Goal: Task Accomplishment & Management: Manage account settings

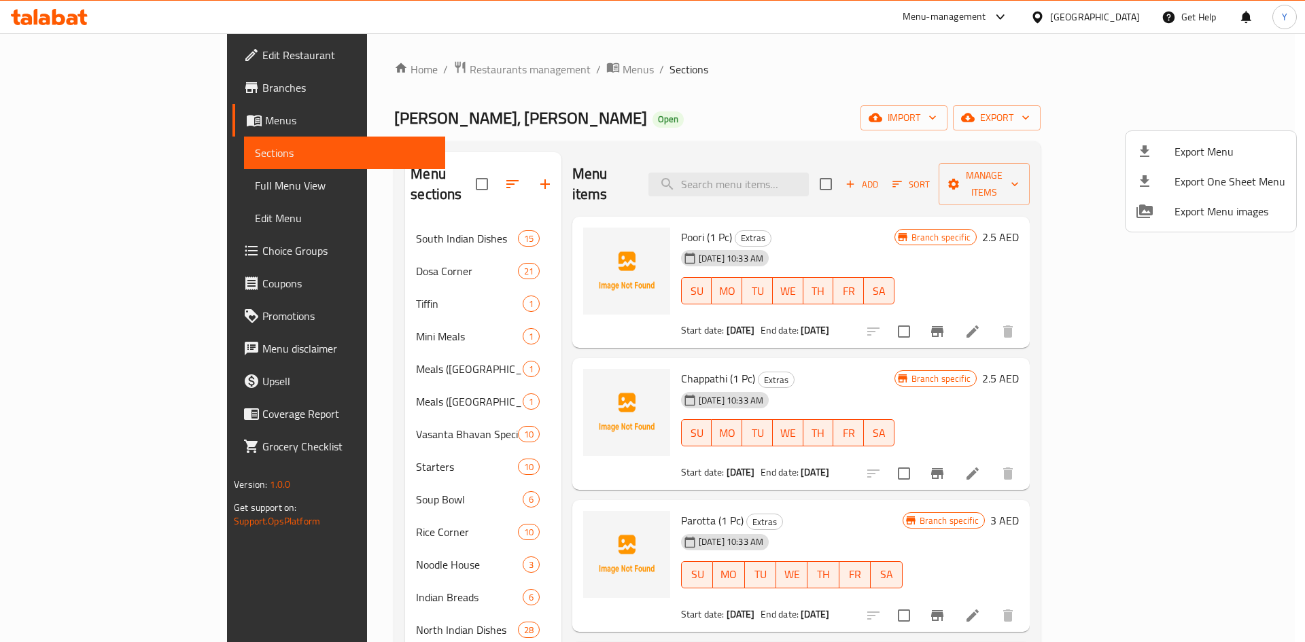
click at [1022, 46] on div at bounding box center [652, 321] width 1305 height 642
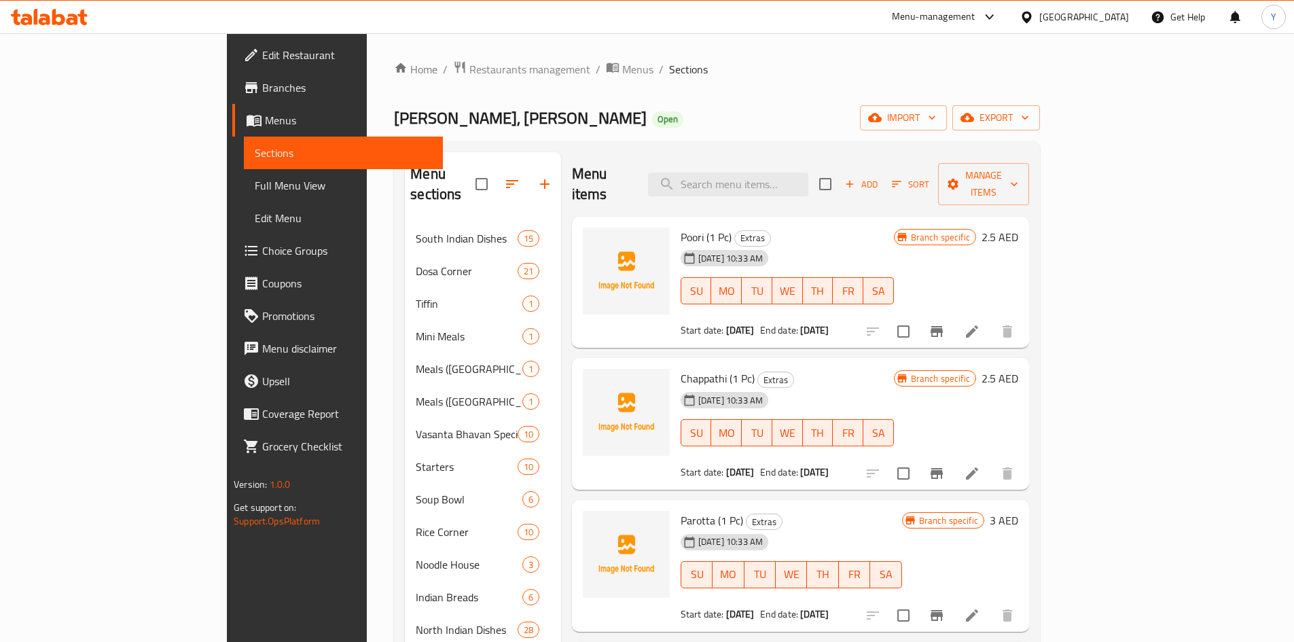
drag, startPoint x: 1126, startPoint y: 20, endPoint x: 1106, endPoint y: 24, distance: 20.1
click at [1115, 26] on div "[GEOGRAPHIC_DATA]" at bounding box center [1074, 17] width 131 height 33
click at [1102, 22] on div "[GEOGRAPHIC_DATA]" at bounding box center [1085, 17] width 90 height 15
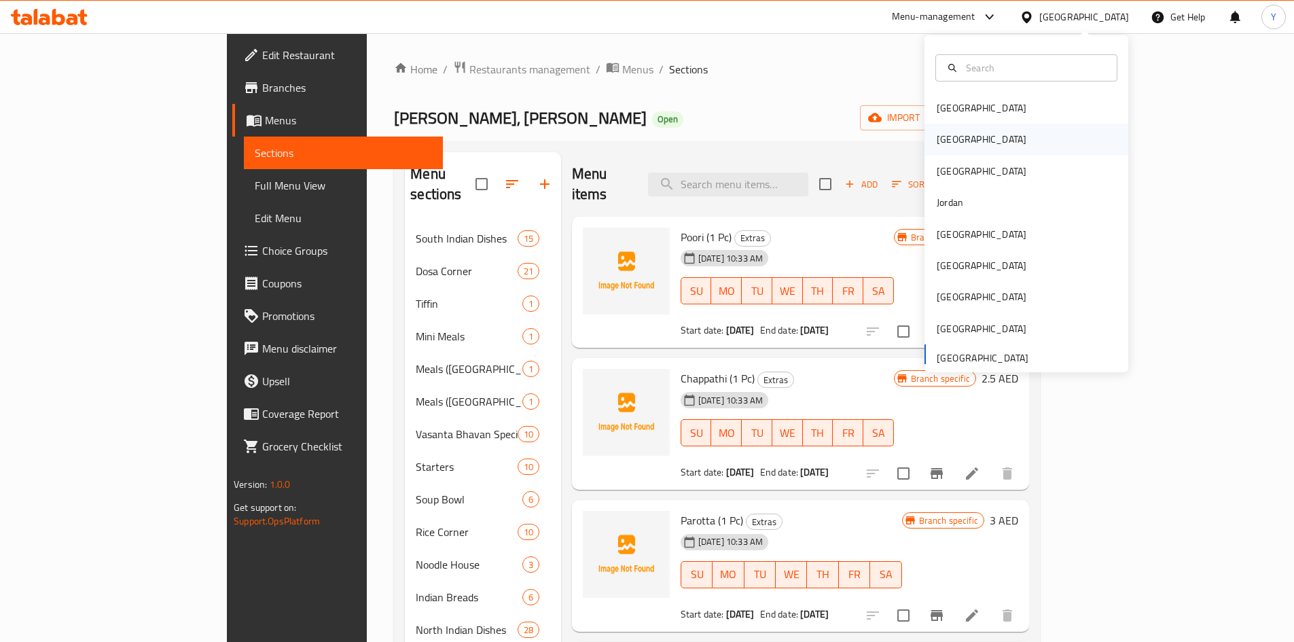
click at [1004, 135] on div "[GEOGRAPHIC_DATA]" at bounding box center [1027, 139] width 204 height 31
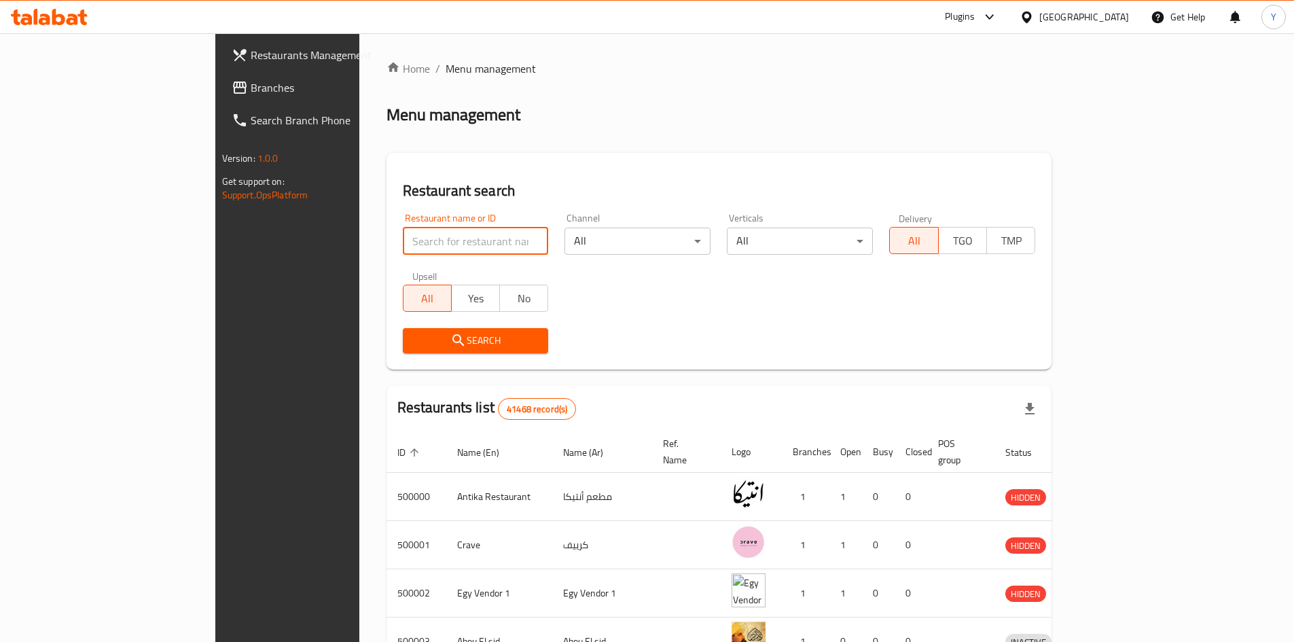
click at [408, 241] on input "search" at bounding box center [476, 241] width 146 height 27
paste input "664655"
type input "664655"
click at [412, 241] on input "664655" at bounding box center [476, 241] width 146 height 27
click button "Search" at bounding box center [476, 340] width 146 height 25
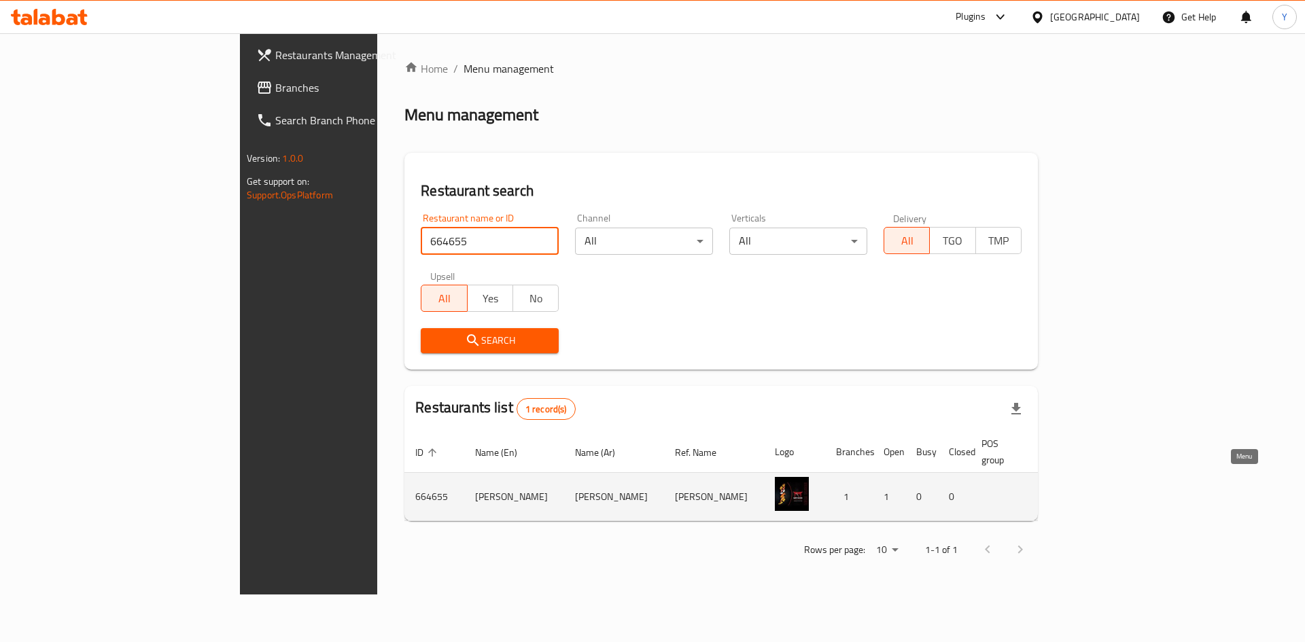
click at [1135, 492] on icon "enhanced table" at bounding box center [1127, 498] width 15 height 12
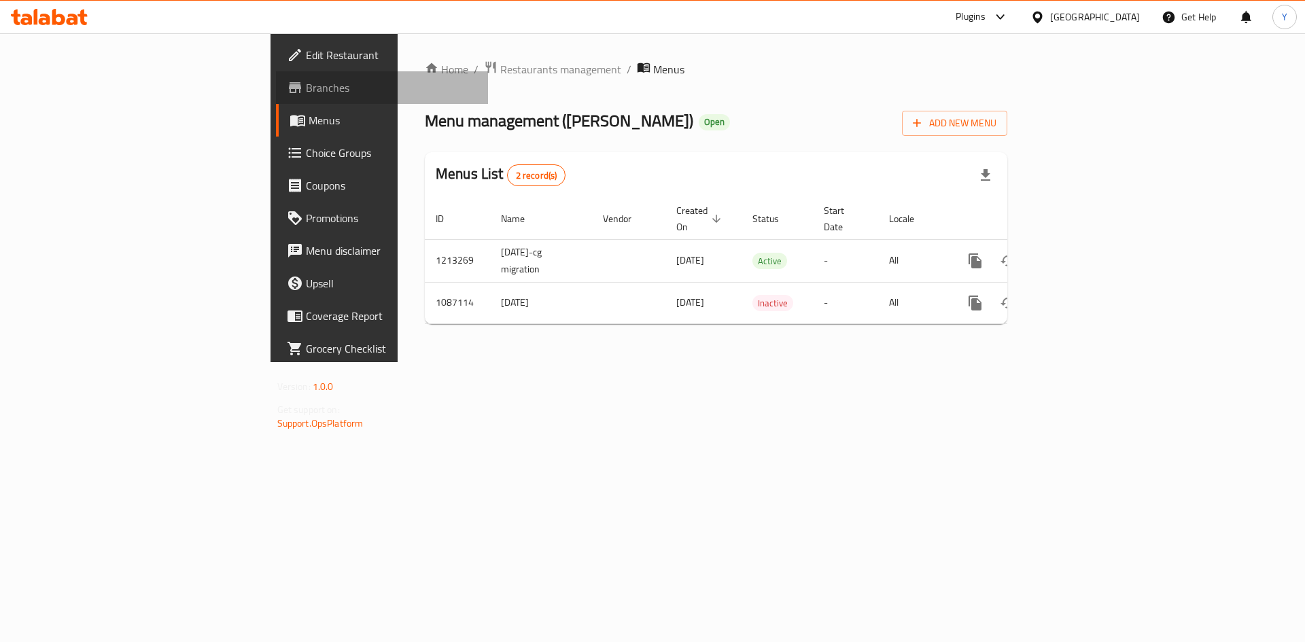
click at [276, 77] on link "Branches" at bounding box center [382, 87] width 213 height 33
click at [802, 338] on div "Home / Restaurants management / Menus Menu management ( Ura Sushi ) Open Add Ne…" at bounding box center [715, 197] width 637 height 328
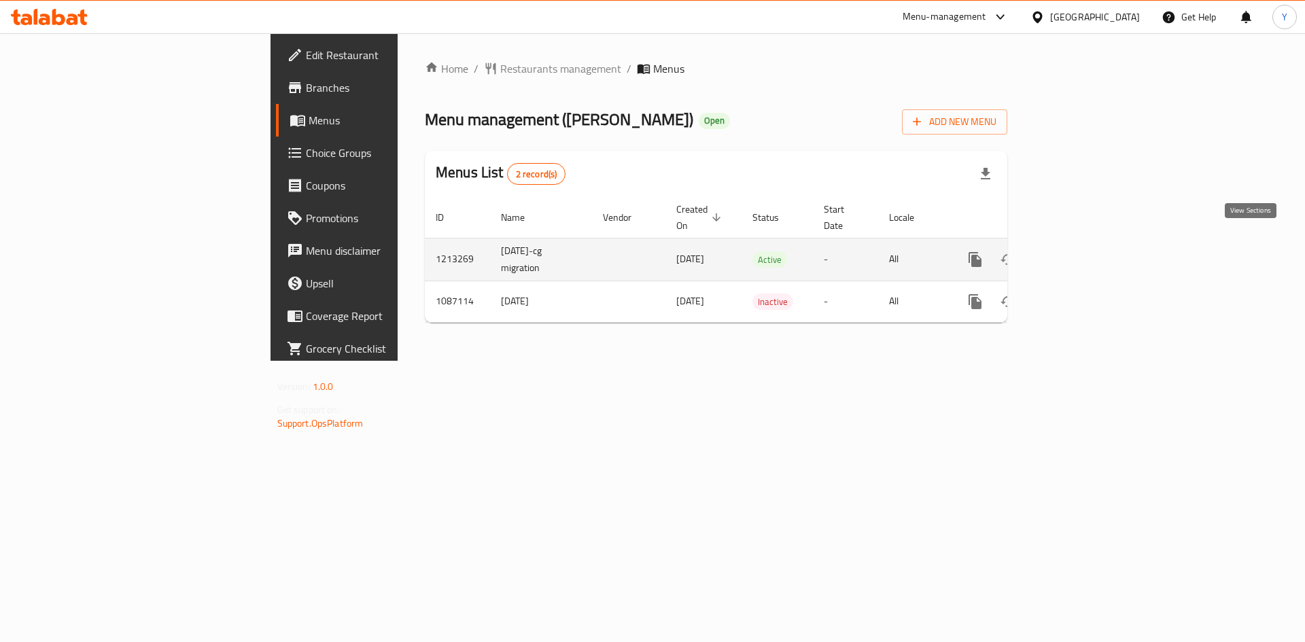
click at [1081, 251] on icon "enhanced table" at bounding box center [1073, 259] width 16 height 16
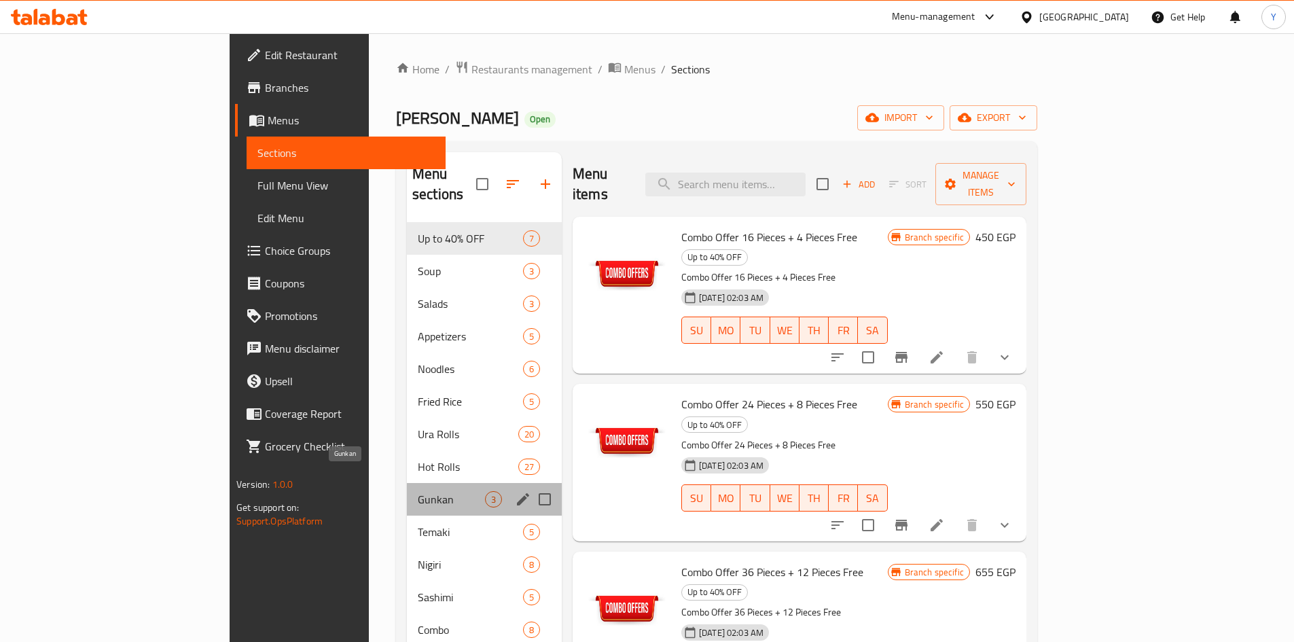
click at [418, 491] on span "Gunkan" at bounding box center [451, 499] width 67 height 16
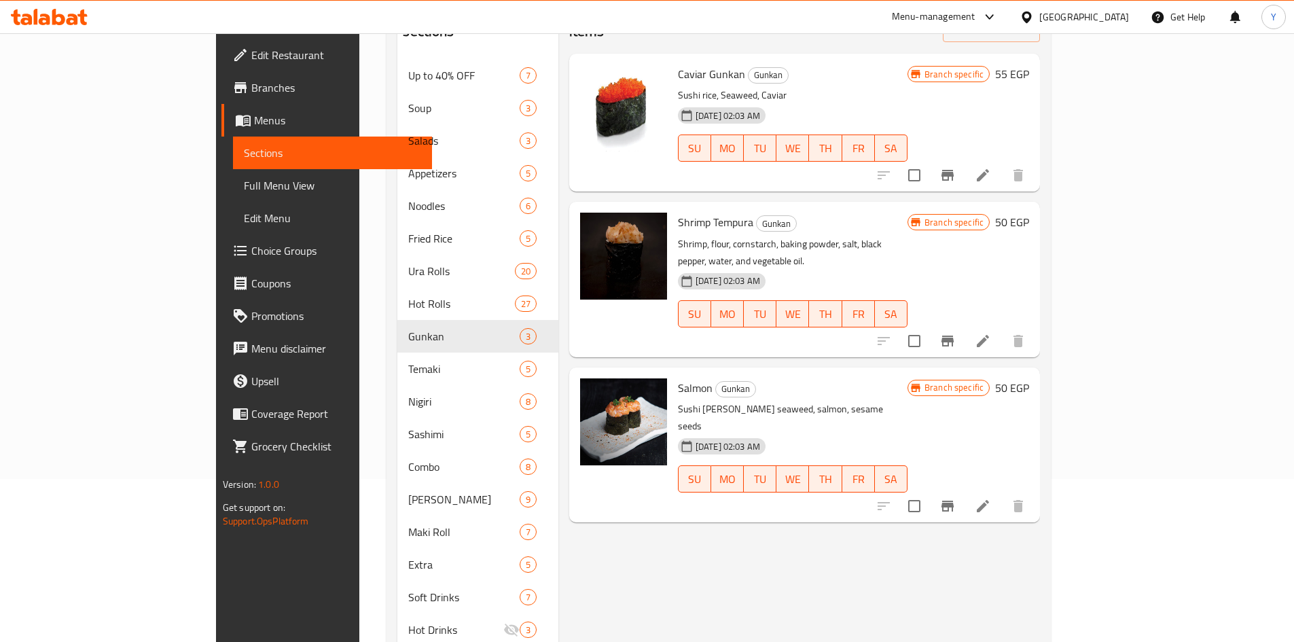
scroll to position [190, 0]
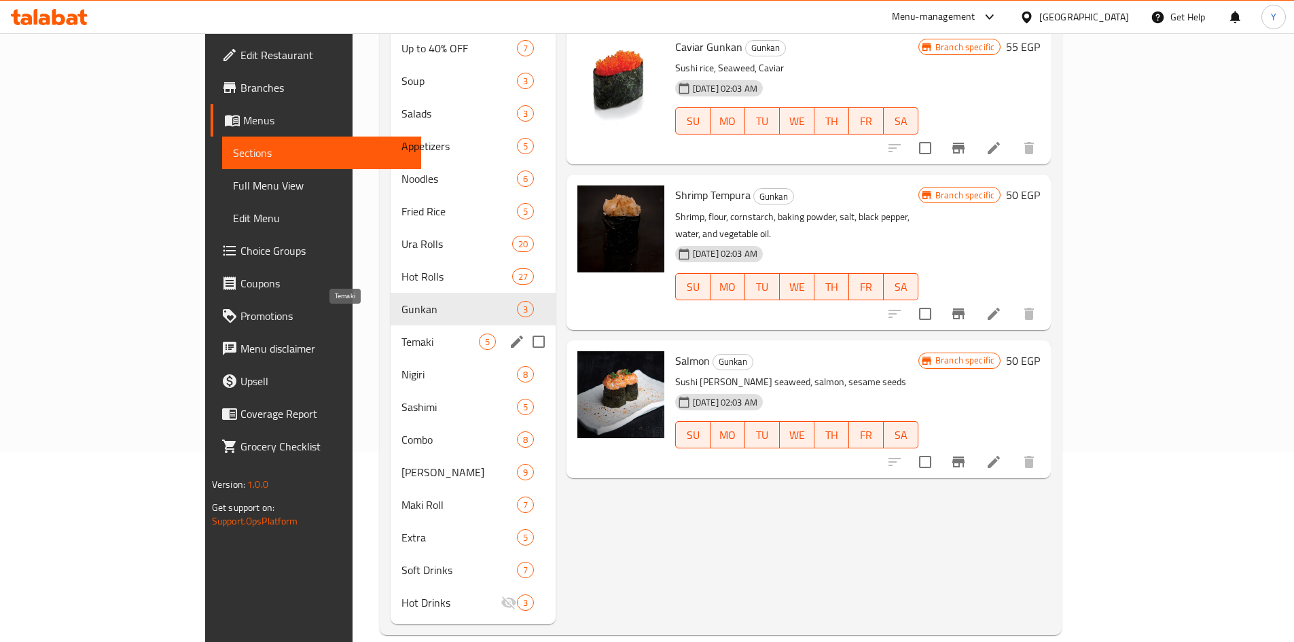
click at [402, 334] on span "Temaki" at bounding box center [440, 342] width 77 height 16
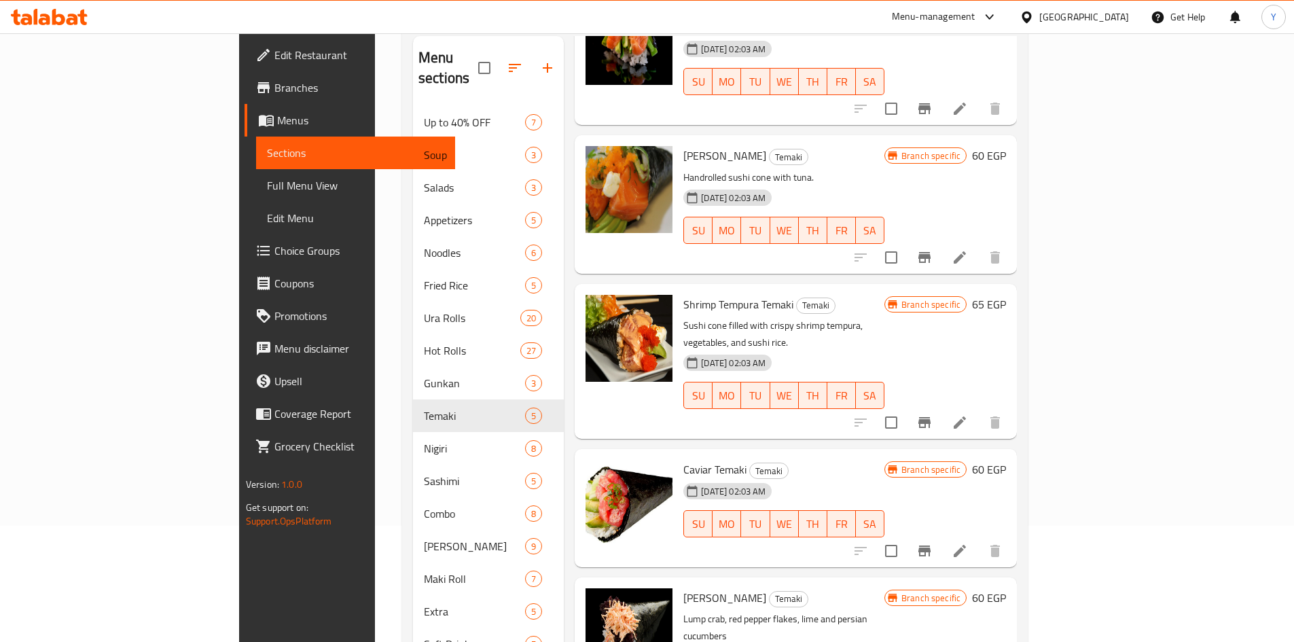
scroll to position [190, 0]
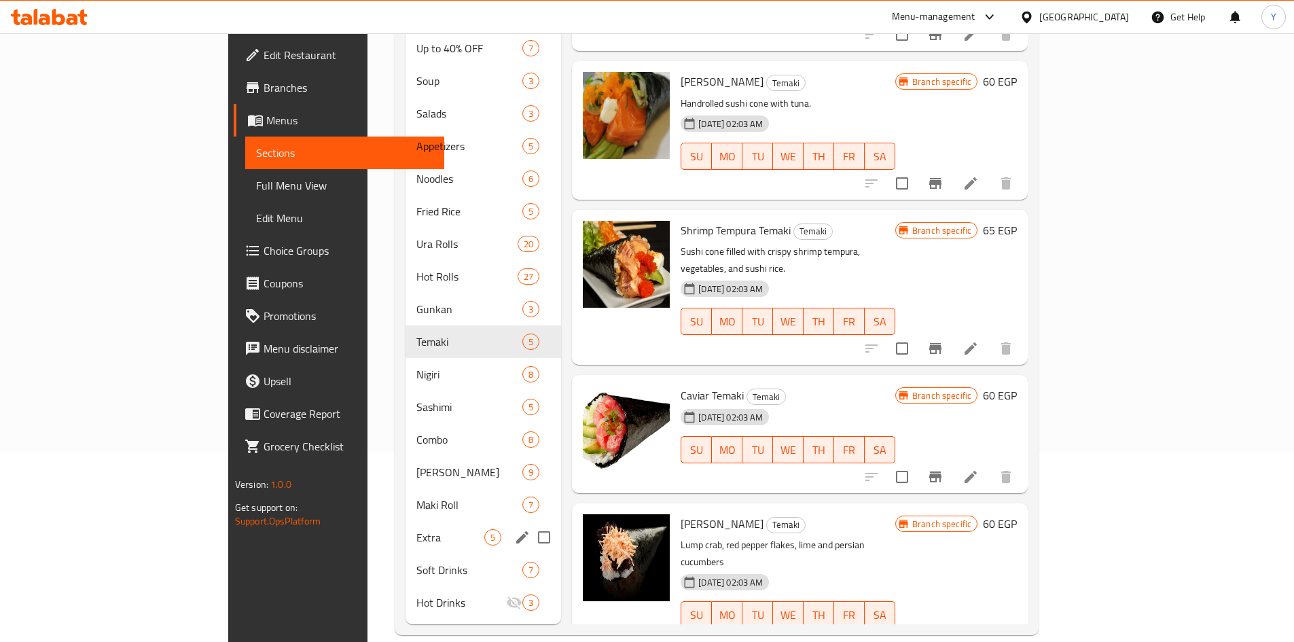
click at [406, 521] on div "Extra 5" at bounding box center [484, 537] width 156 height 33
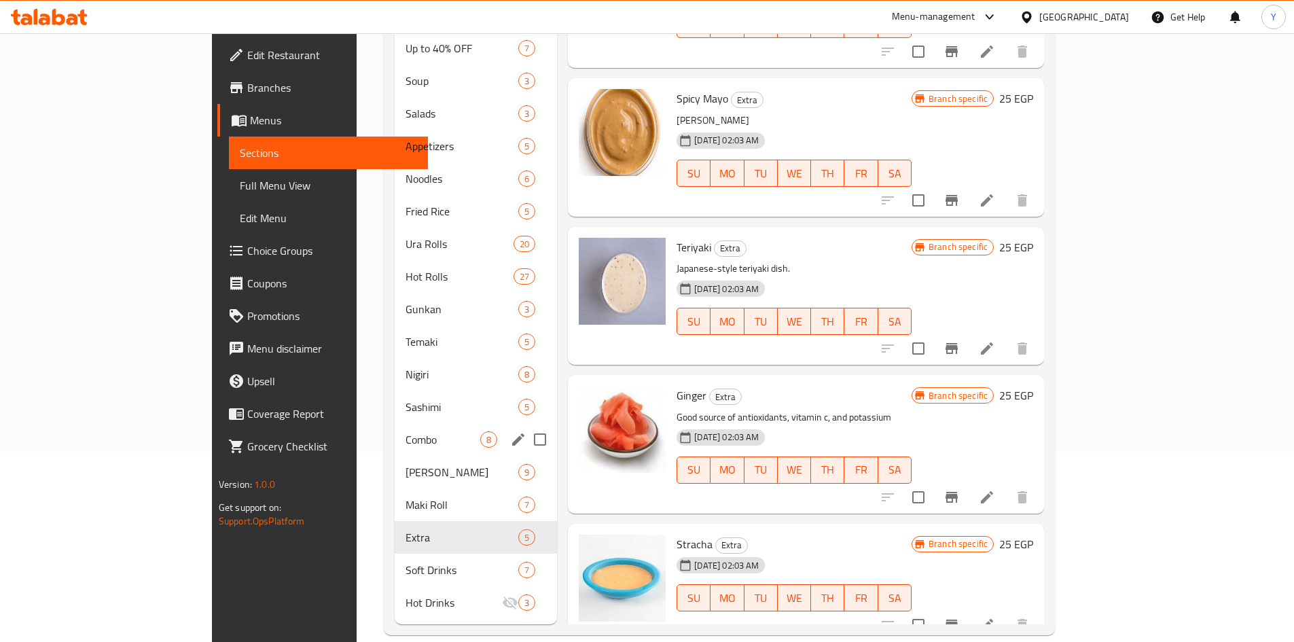
click at [395, 429] on div "Combo 8" at bounding box center [476, 439] width 162 height 33
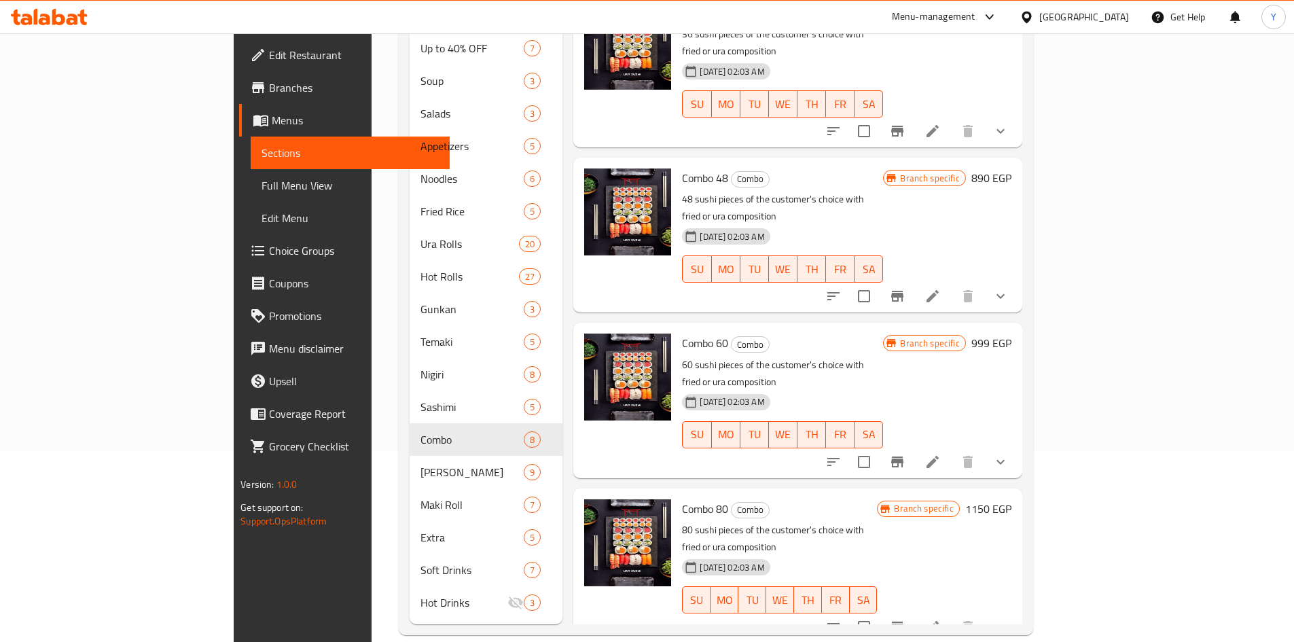
scroll to position [559, 0]
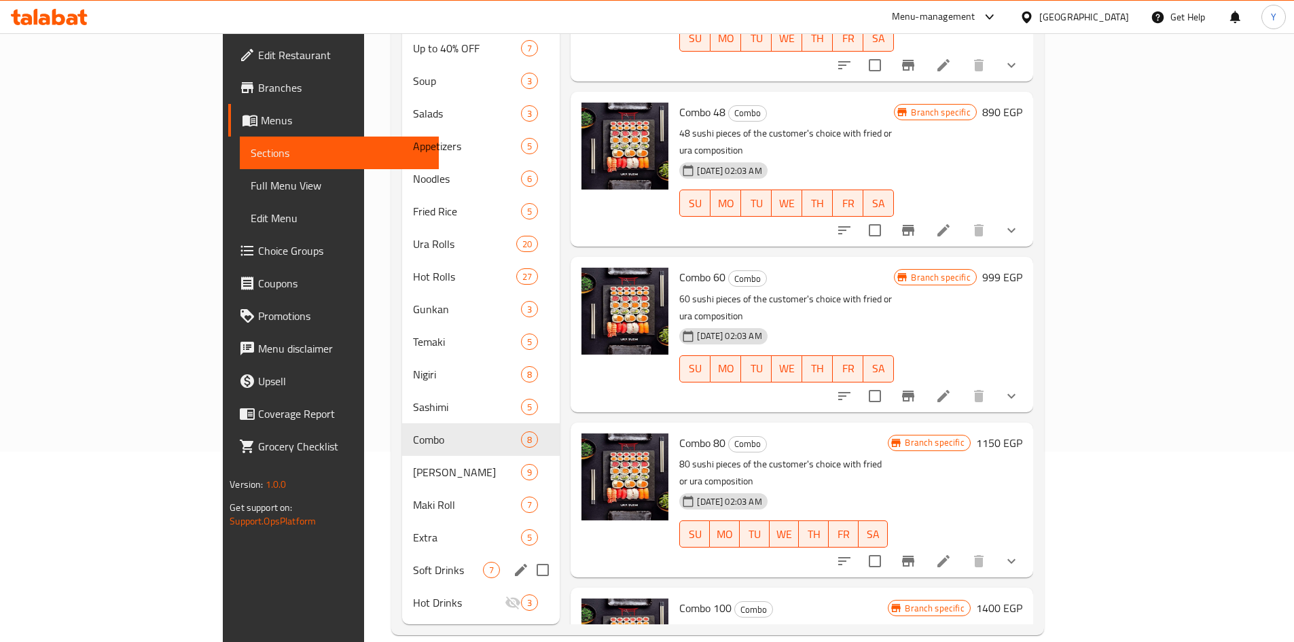
click at [402, 560] on div "Soft Drinks 7" at bounding box center [481, 570] width 158 height 33
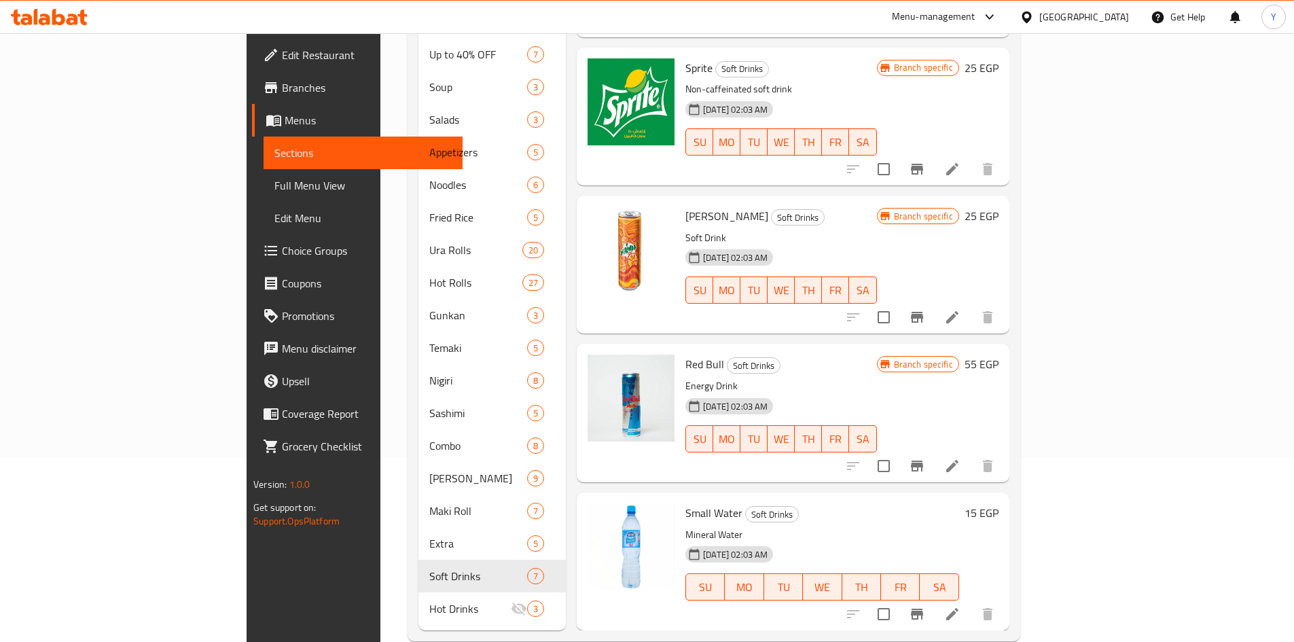
scroll to position [190, 0]
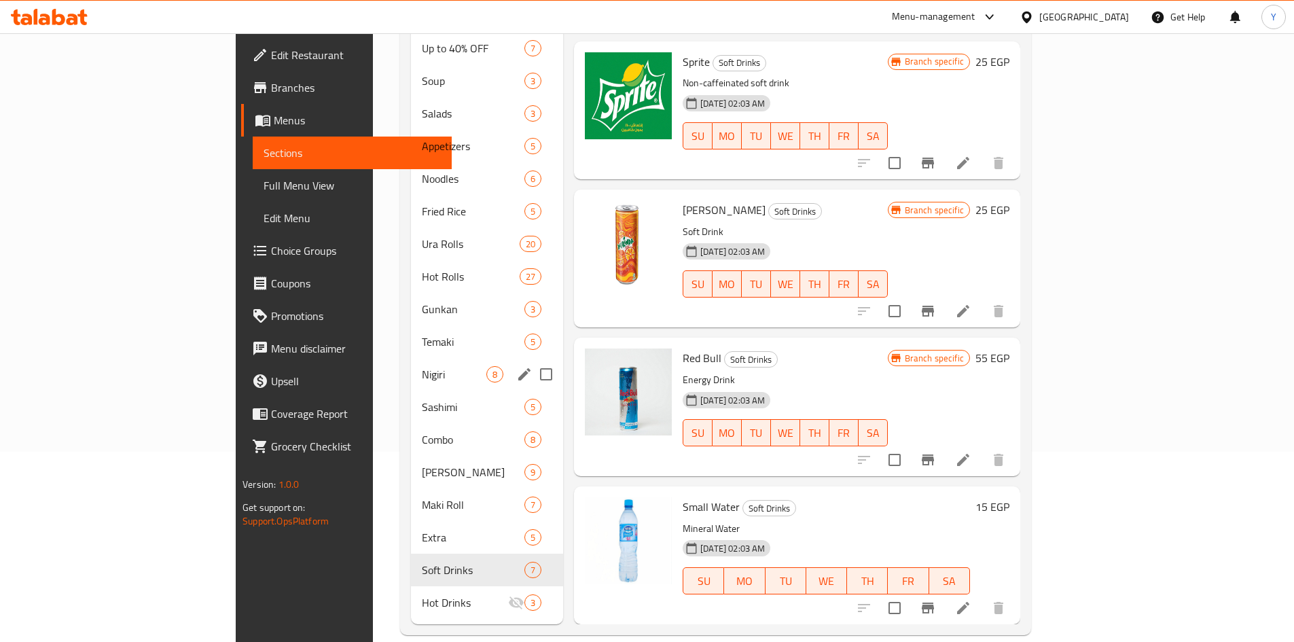
click at [411, 364] on div "Nigiri 8" at bounding box center [487, 374] width 152 height 33
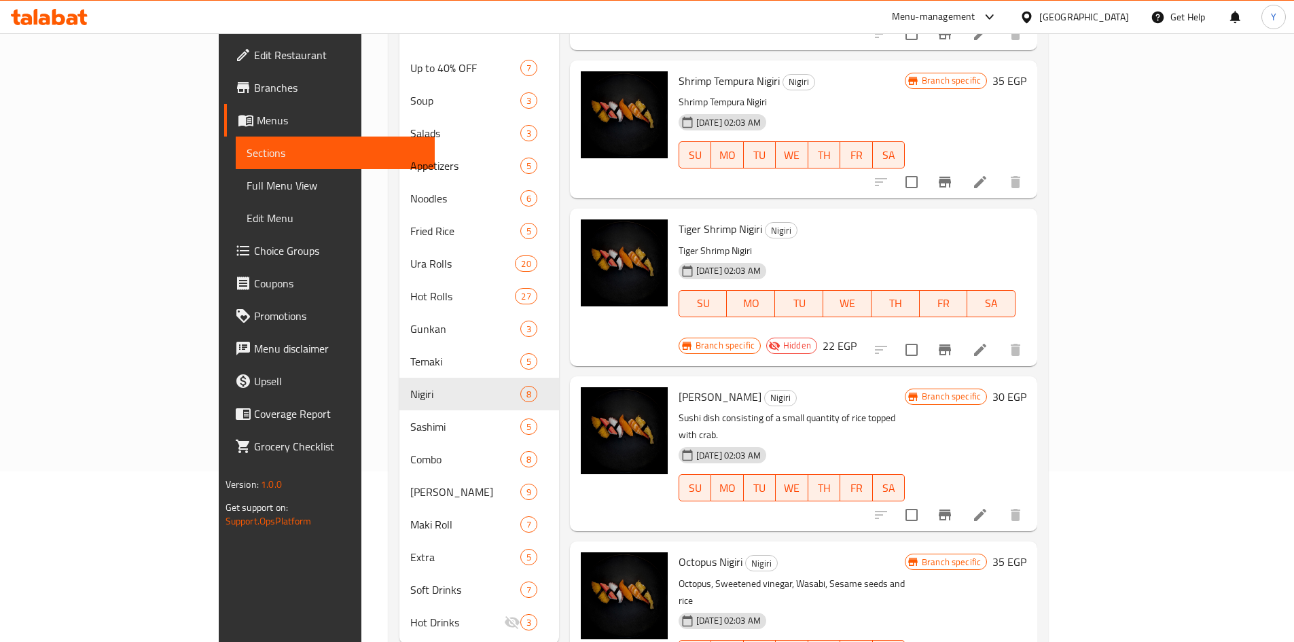
scroll to position [190, 0]
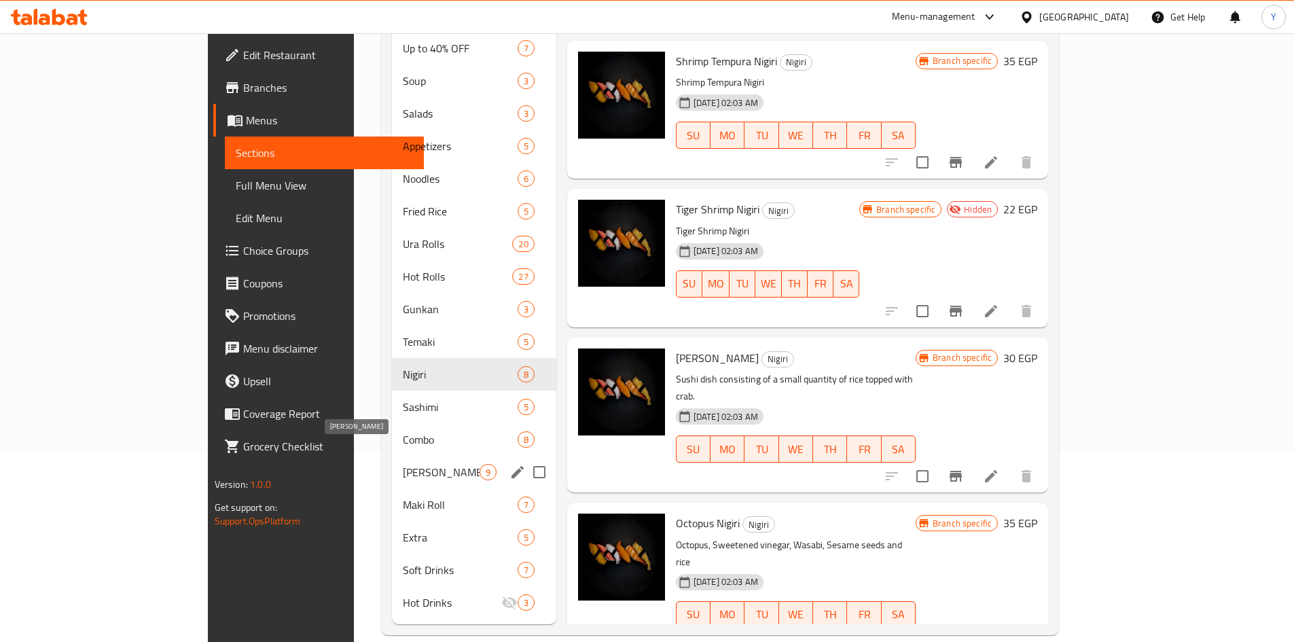
click at [403, 464] on span "Hoso Maki" at bounding box center [441, 472] width 76 height 16
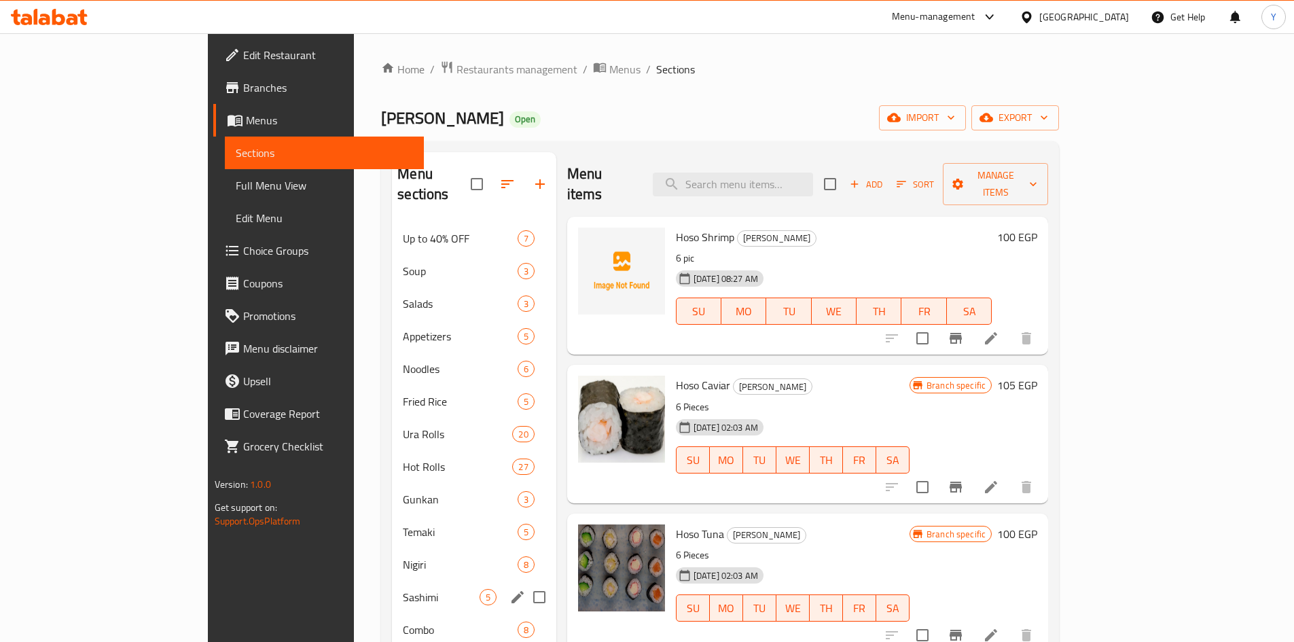
click at [392, 581] on div "Sashimi 5" at bounding box center [474, 597] width 164 height 33
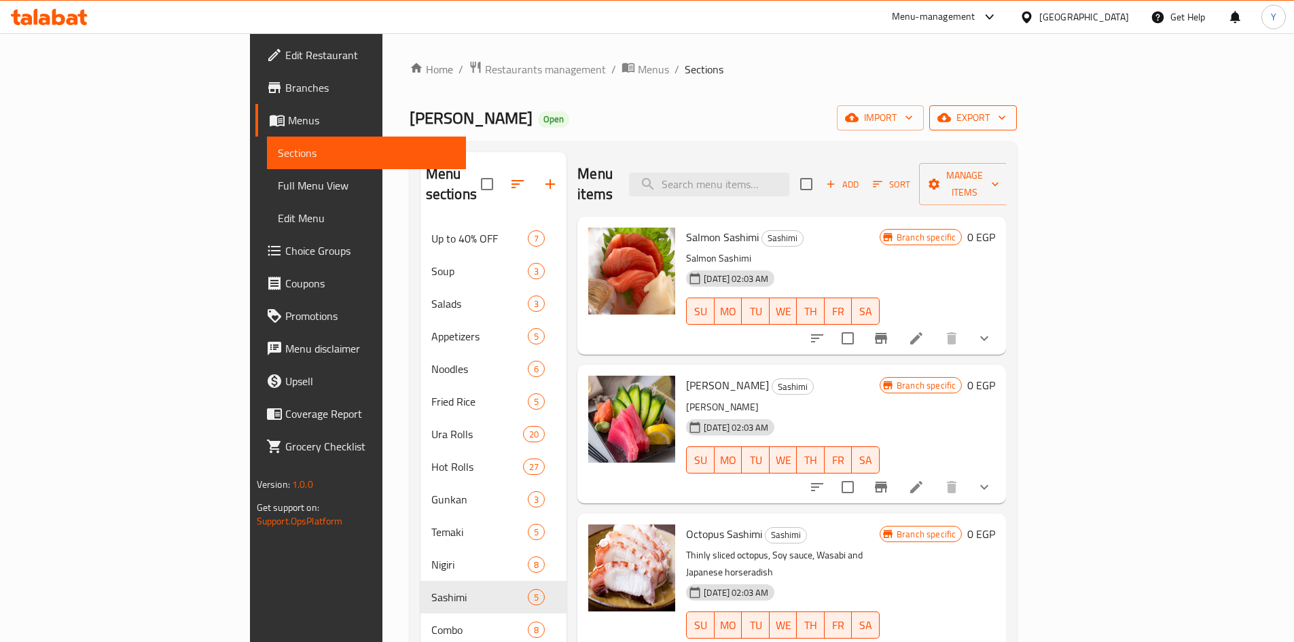
click at [951, 122] on icon "button" at bounding box center [945, 117] width 14 height 9
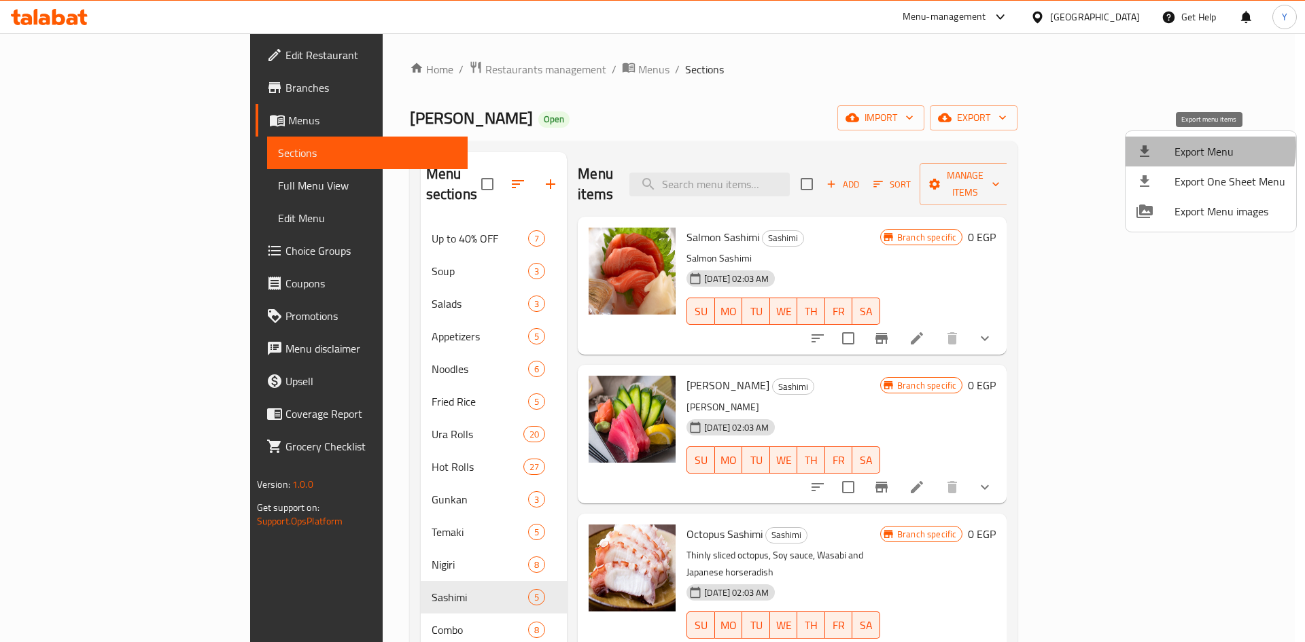
click at [1193, 147] on span "Export Menu" at bounding box center [1229, 151] width 111 height 16
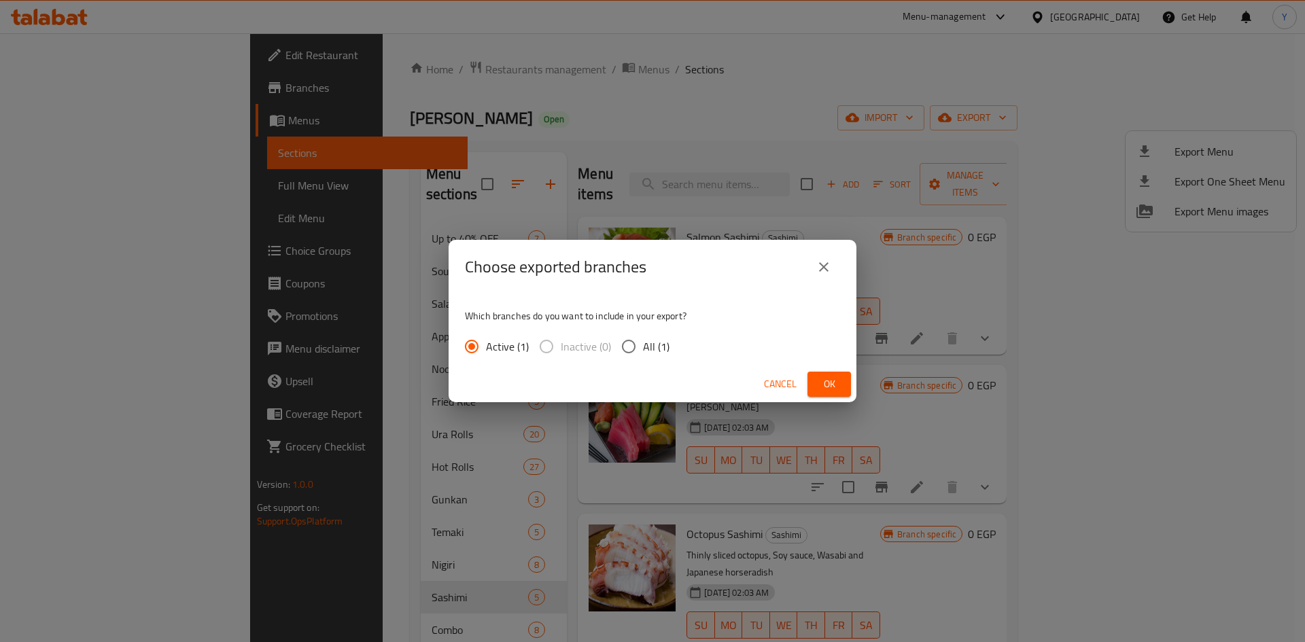
click at [662, 344] on span "All (1)" at bounding box center [656, 346] width 26 height 16
click at [643, 344] on input "All (1)" at bounding box center [628, 346] width 29 height 29
radio input "true"
click at [823, 380] on span "Ok" at bounding box center [829, 384] width 22 height 17
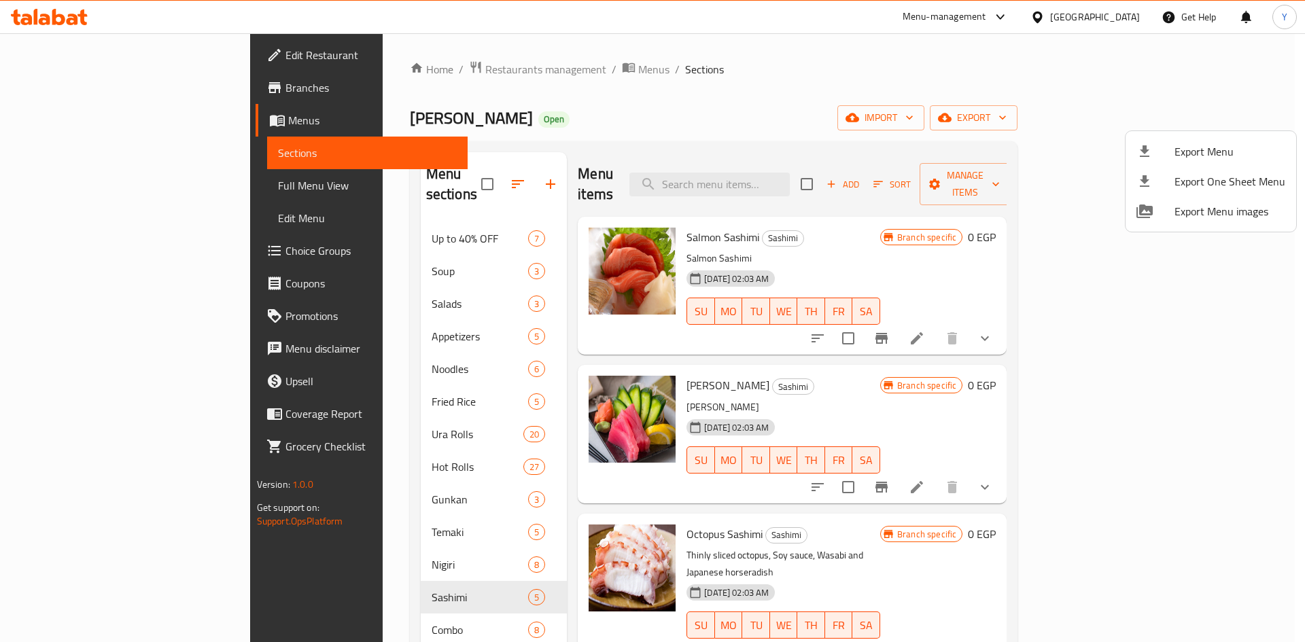
click at [566, 82] on div at bounding box center [652, 321] width 1305 height 642
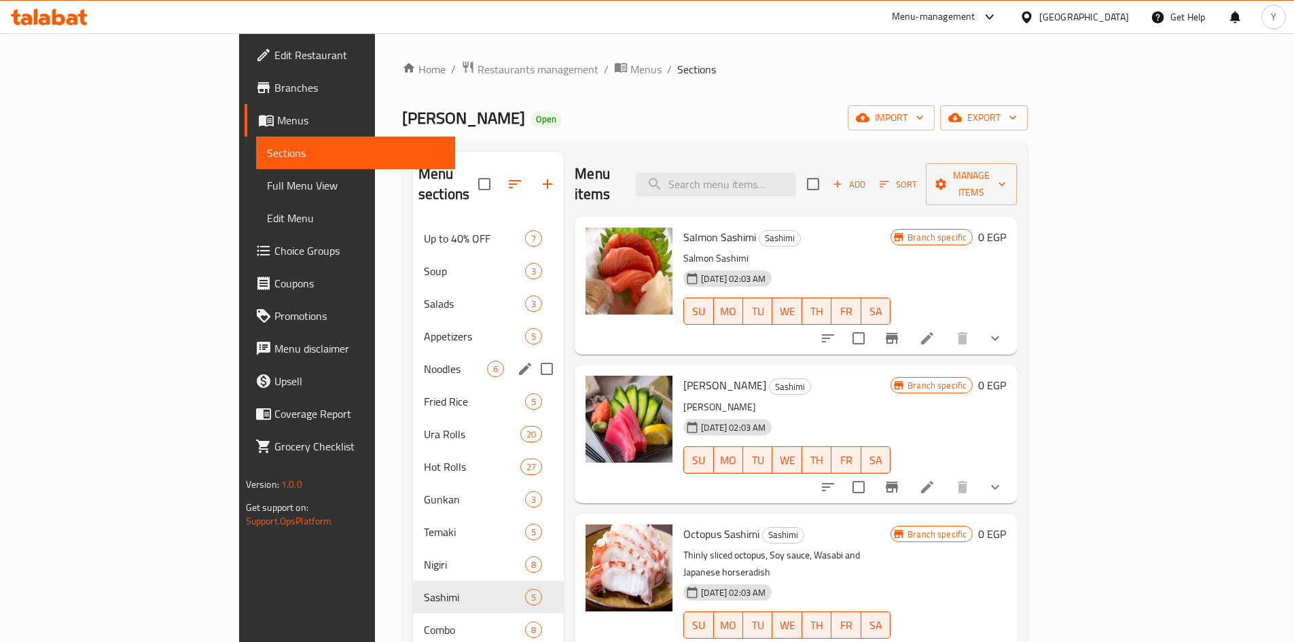
drag, startPoint x: 275, startPoint y: 338, endPoint x: 271, endPoint y: 346, distance: 9.1
click at [413, 353] on div "Noodles 6" at bounding box center [488, 369] width 151 height 33
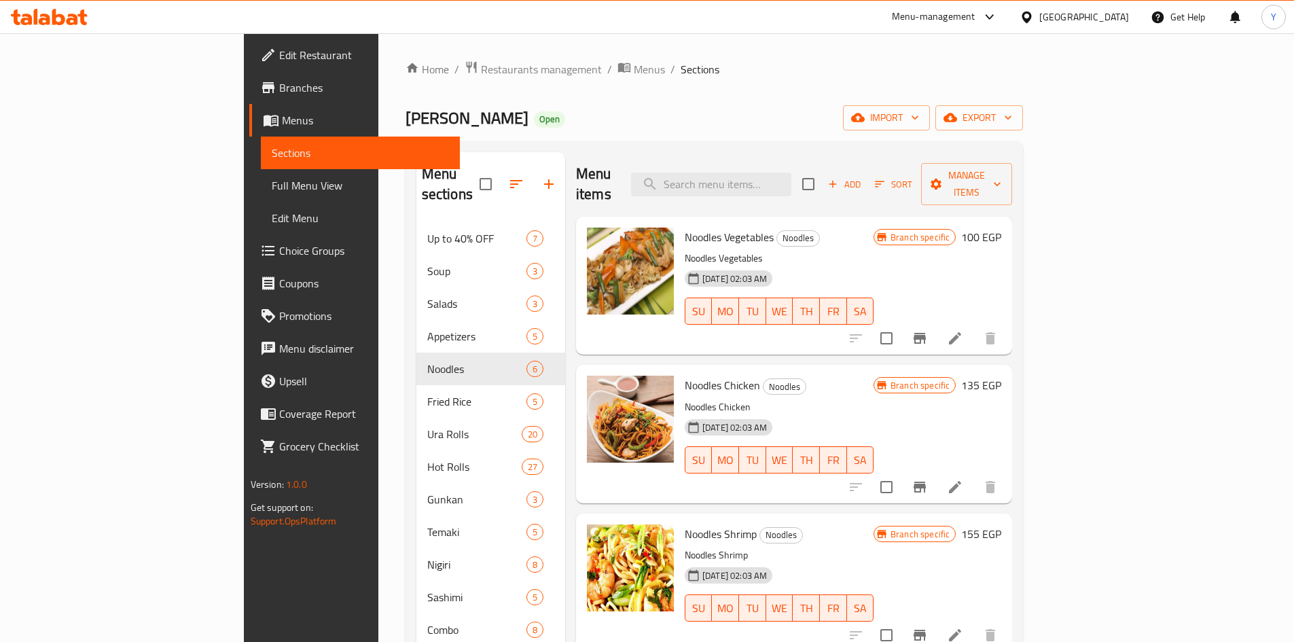
click at [508, 177] on icon "button" at bounding box center [516, 184] width 16 height 16
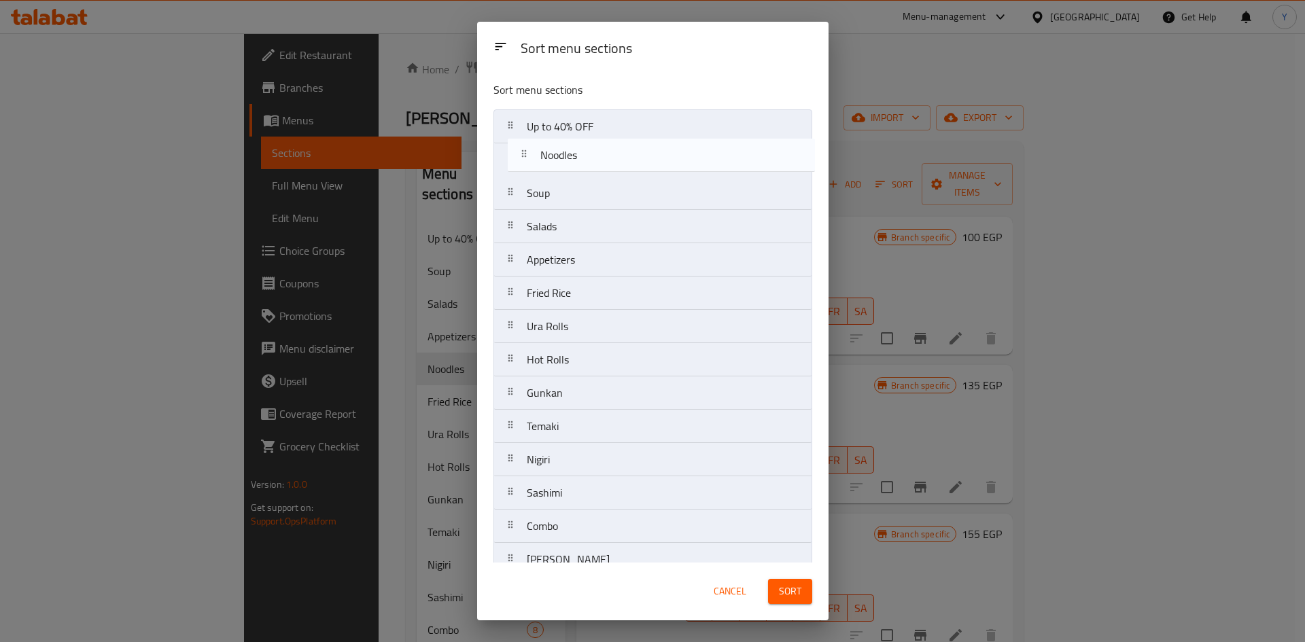
drag, startPoint x: 542, startPoint y: 264, endPoint x: 537, endPoint y: 169, distance: 95.9
click at [559, 154] on nav "Up to 40% OFF Soup Salads Appetizers Noodles Fried Rice Ura Rolls Hot Rolls Gun…" at bounding box center [652, 409] width 319 height 601
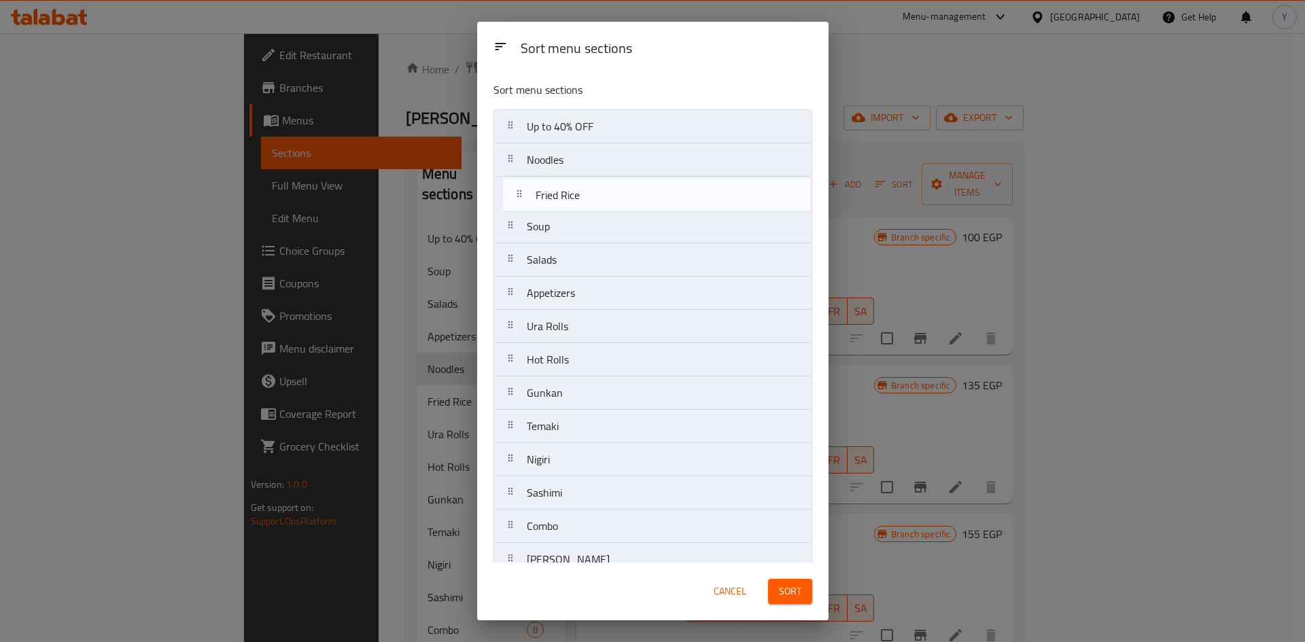
drag, startPoint x: 594, startPoint y: 308, endPoint x: 601, endPoint y: 211, distance: 97.5
click at [603, 205] on nav "Up to 40% OFF Noodles Soup Salads Appetizers Fried Rice Ura Rolls Hot Rolls Gun…" at bounding box center [652, 409] width 319 height 601
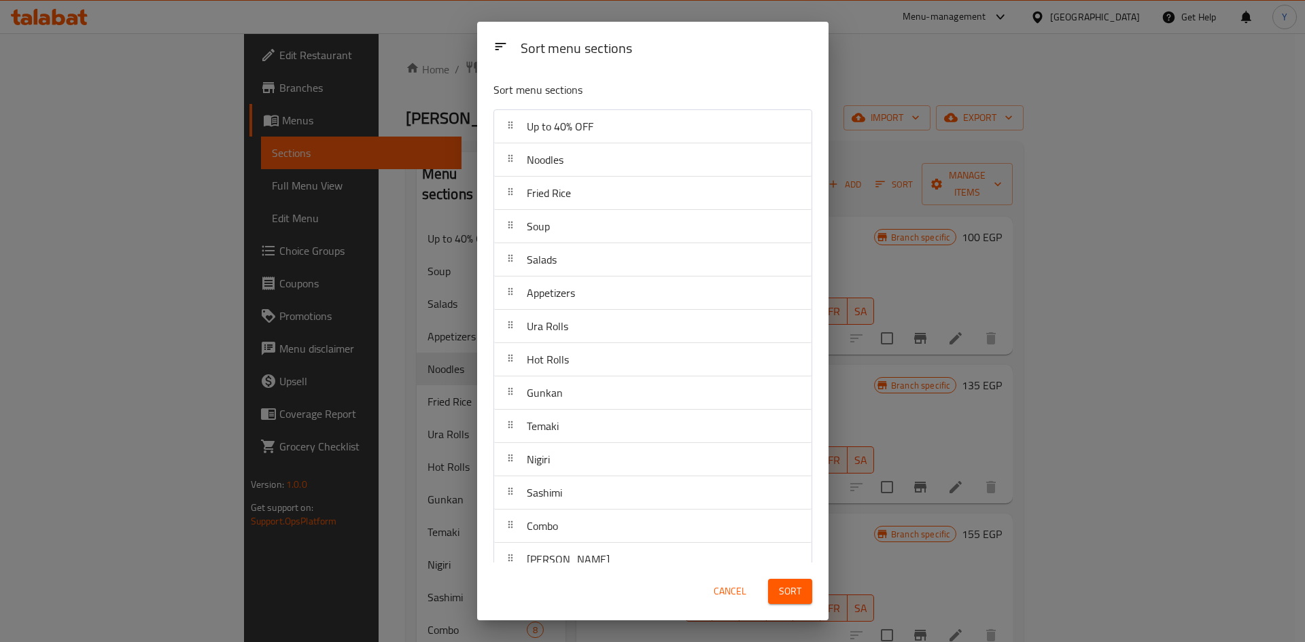
drag, startPoint x: 799, startPoint y: 582, endPoint x: 781, endPoint y: 635, distance: 56.1
click at [800, 582] on button "Sort" at bounding box center [790, 591] width 44 height 25
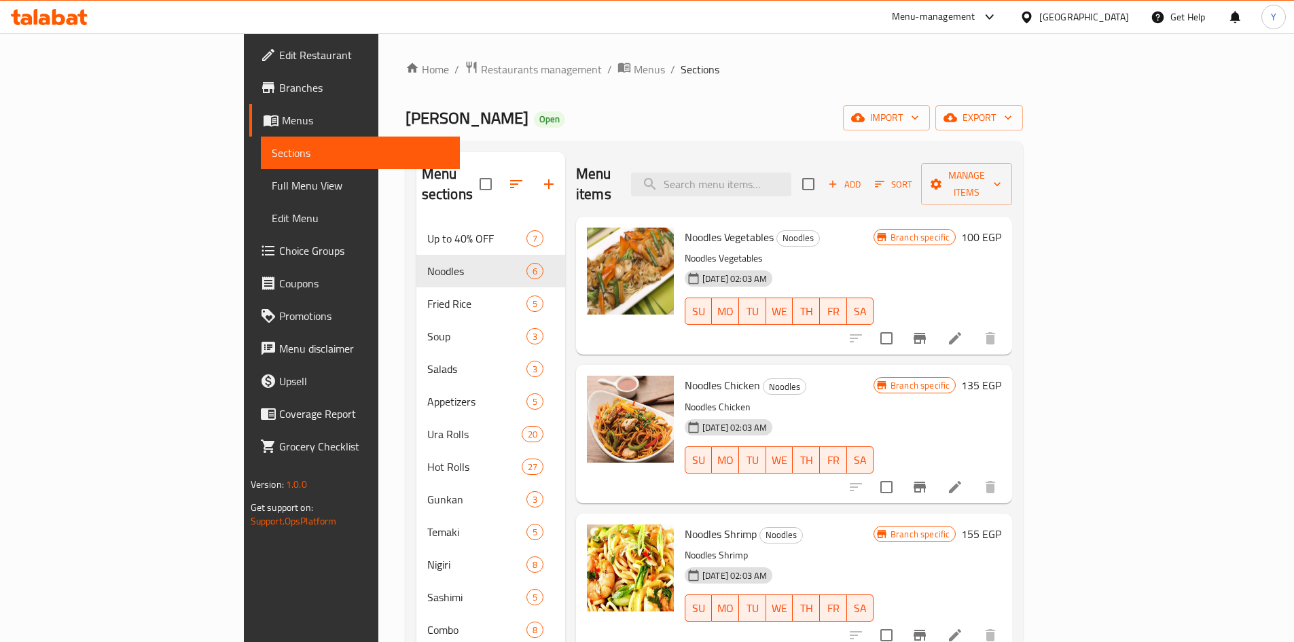
click at [1002, 228] on h6 "100 EGP" at bounding box center [981, 237] width 40 height 19
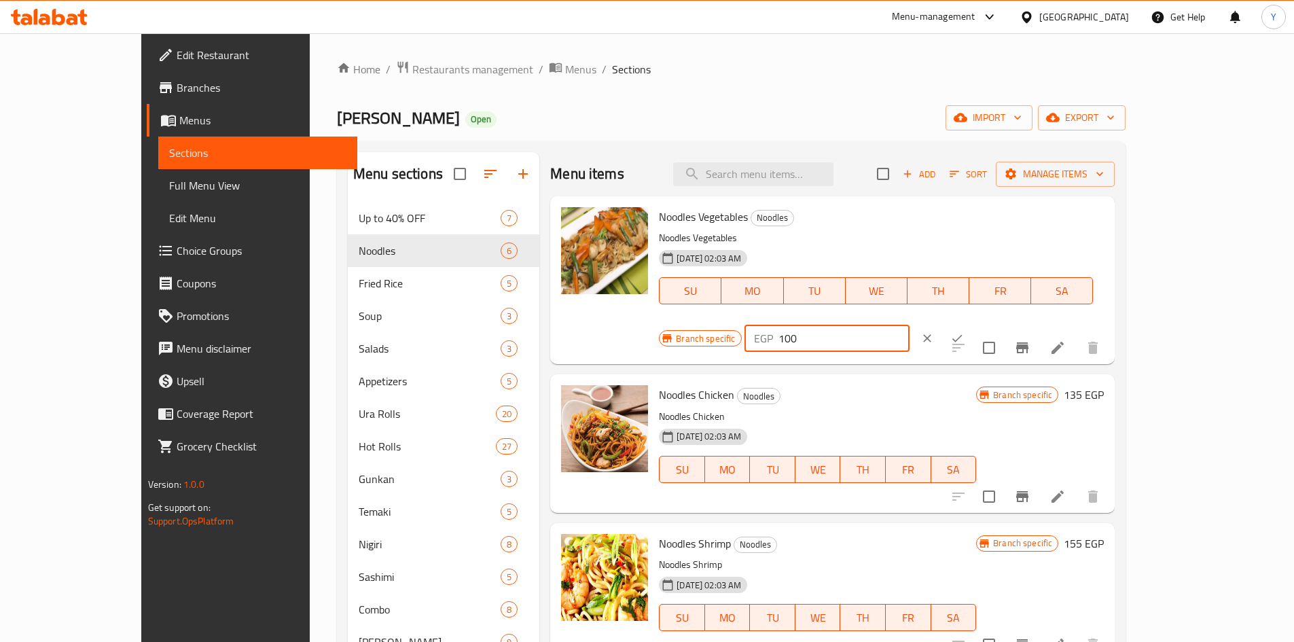
click at [910, 325] on input "100" at bounding box center [844, 338] width 131 height 27
click at [934, 332] on icon "clear" at bounding box center [928, 339] width 14 height 14
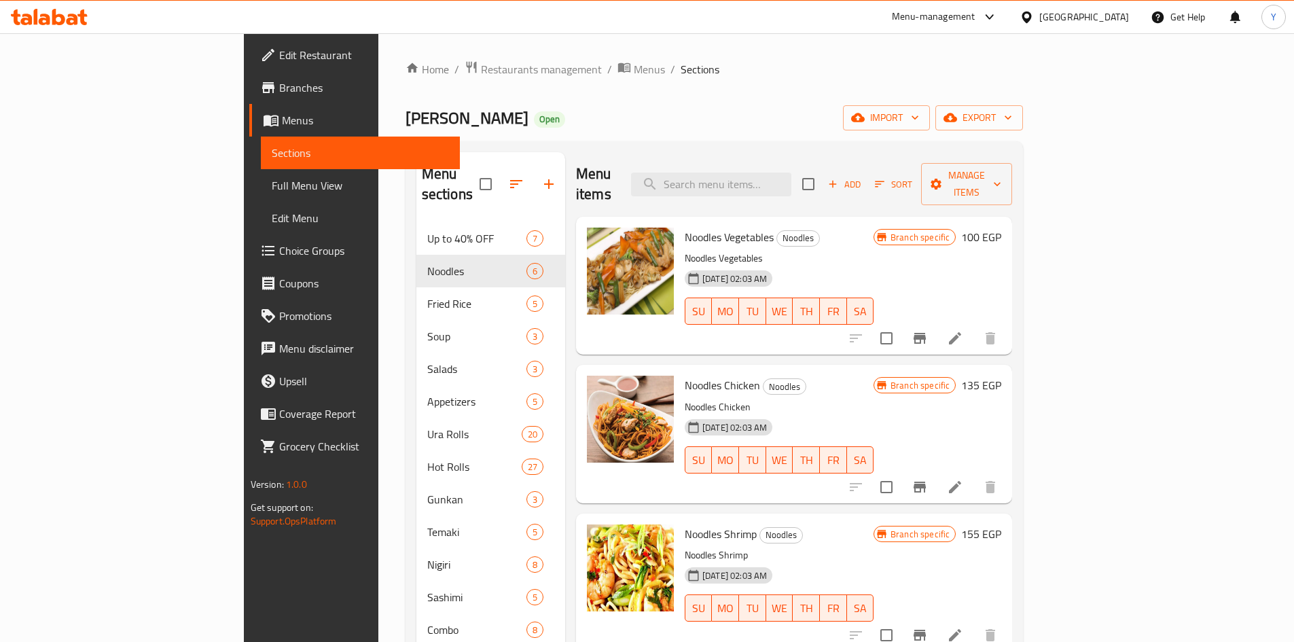
click at [928, 330] on icon "Branch-specific-item" at bounding box center [920, 338] width 16 height 16
click at [279, 90] on span "Branches" at bounding box center [364, 87] width 170 height 16
